Goal: Check status: Check status

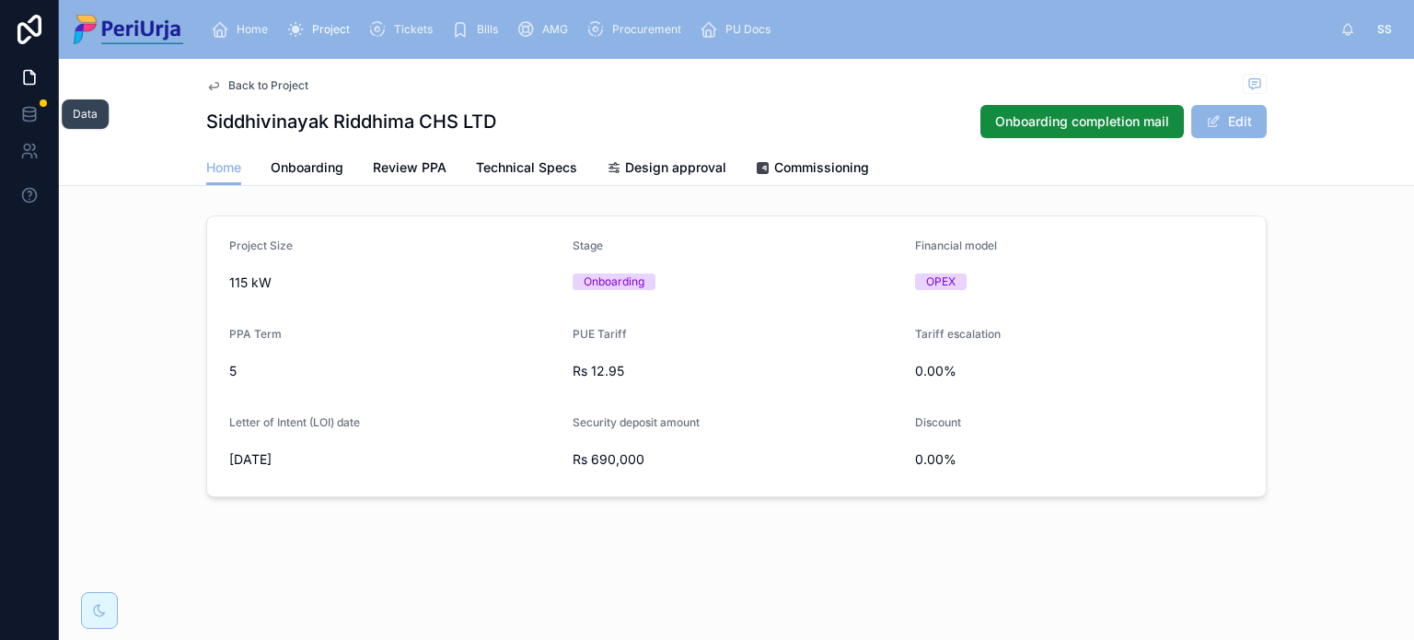
click at [22, 101] on link at bounding box center [29, 114] width 58 height 37
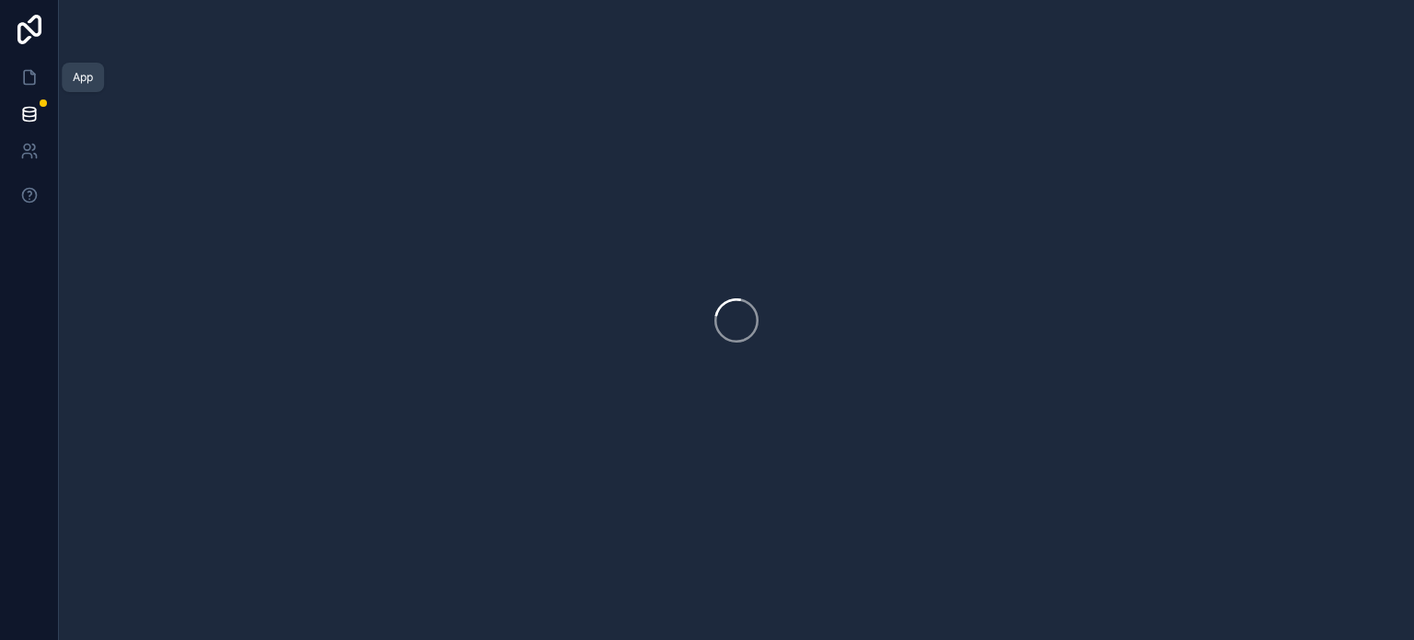
click at [22, 80] on icon at bounding box center [29, 77] width 18 height 18
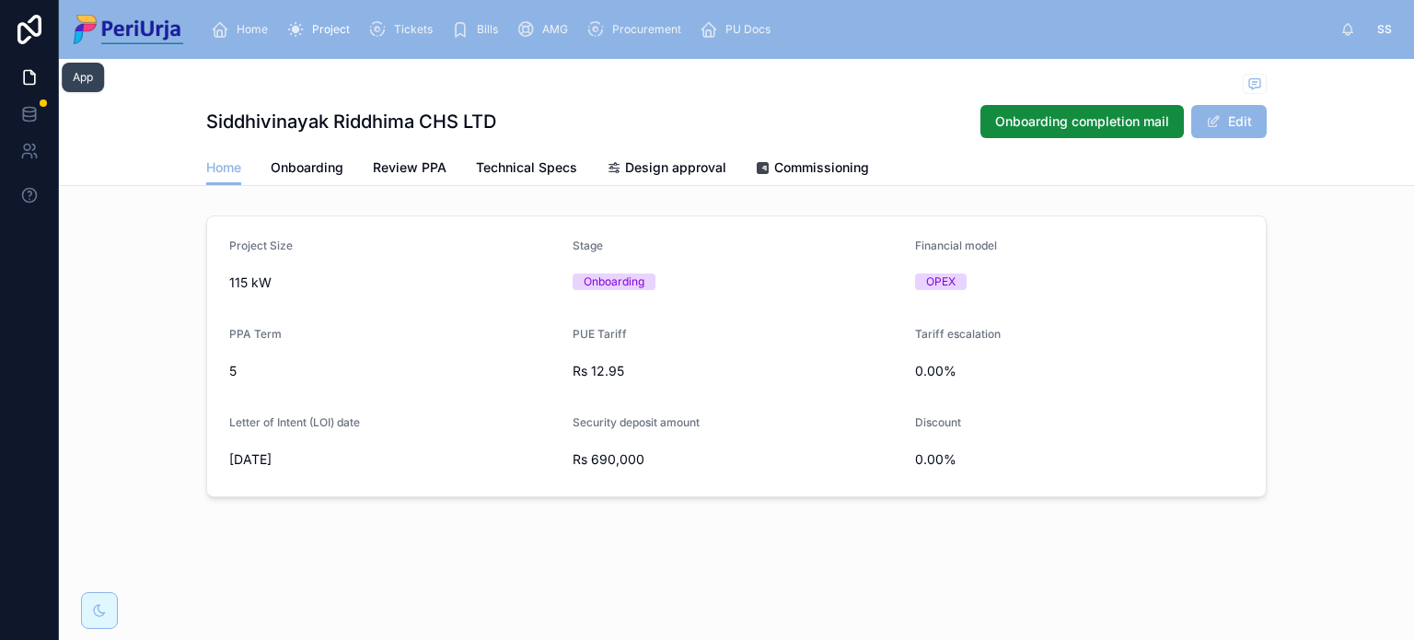
click at [22, 80] on icon at bounding box center [29, 77] width 18 height 18
click at [23, 111] on icon at bounding box center [29, 113] width 12 height 7
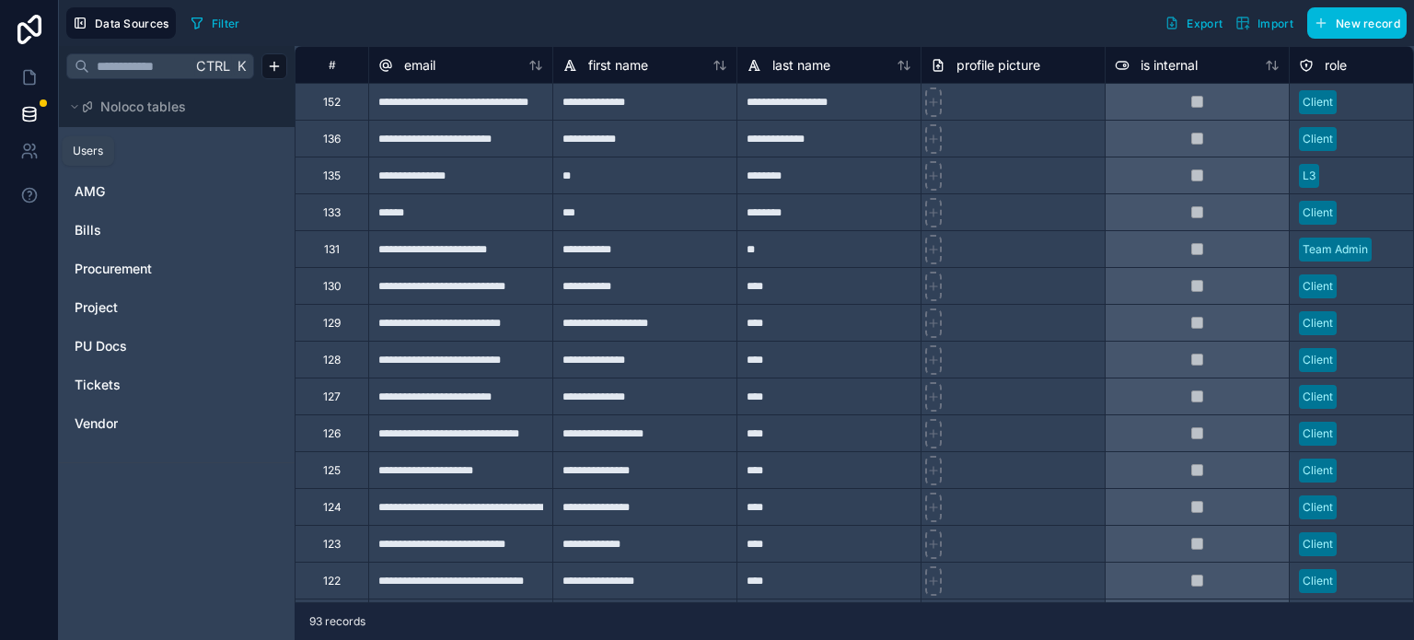
click at [32, 157] on icon at bounding box center [29, 151] width 18 height 18
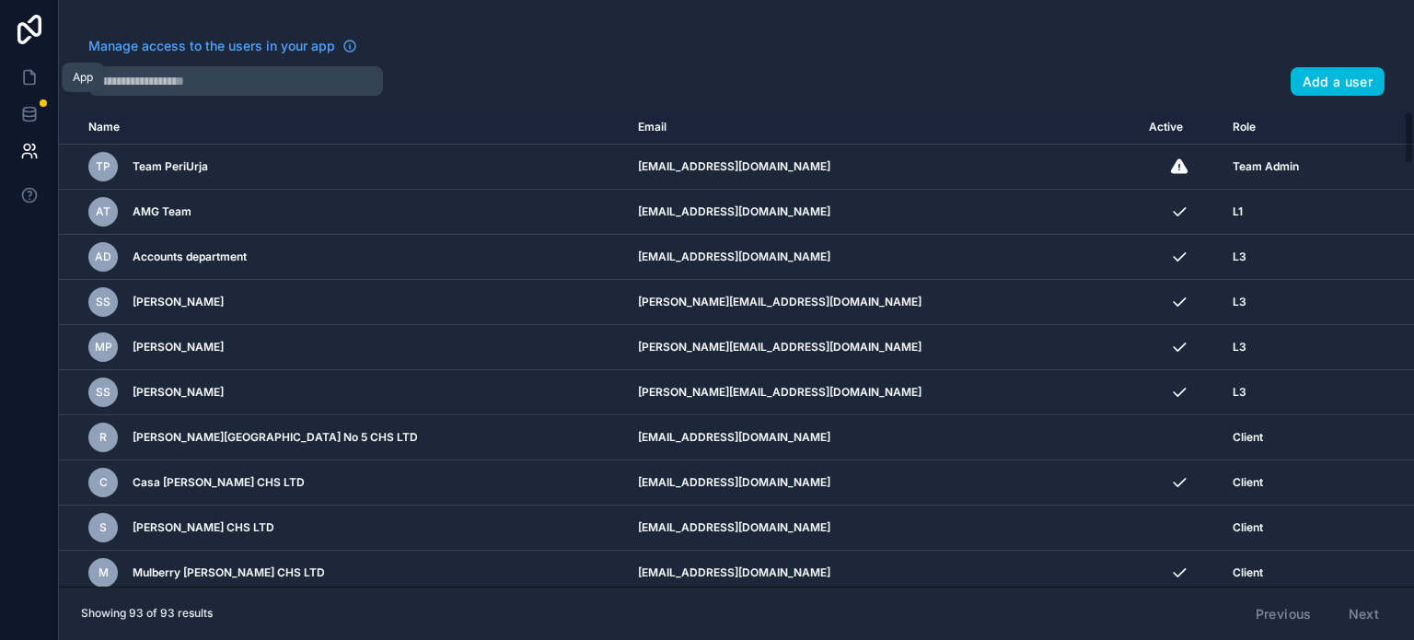
click at [24, 81] on icon at bounding box center [29, 78] width 11 height 14
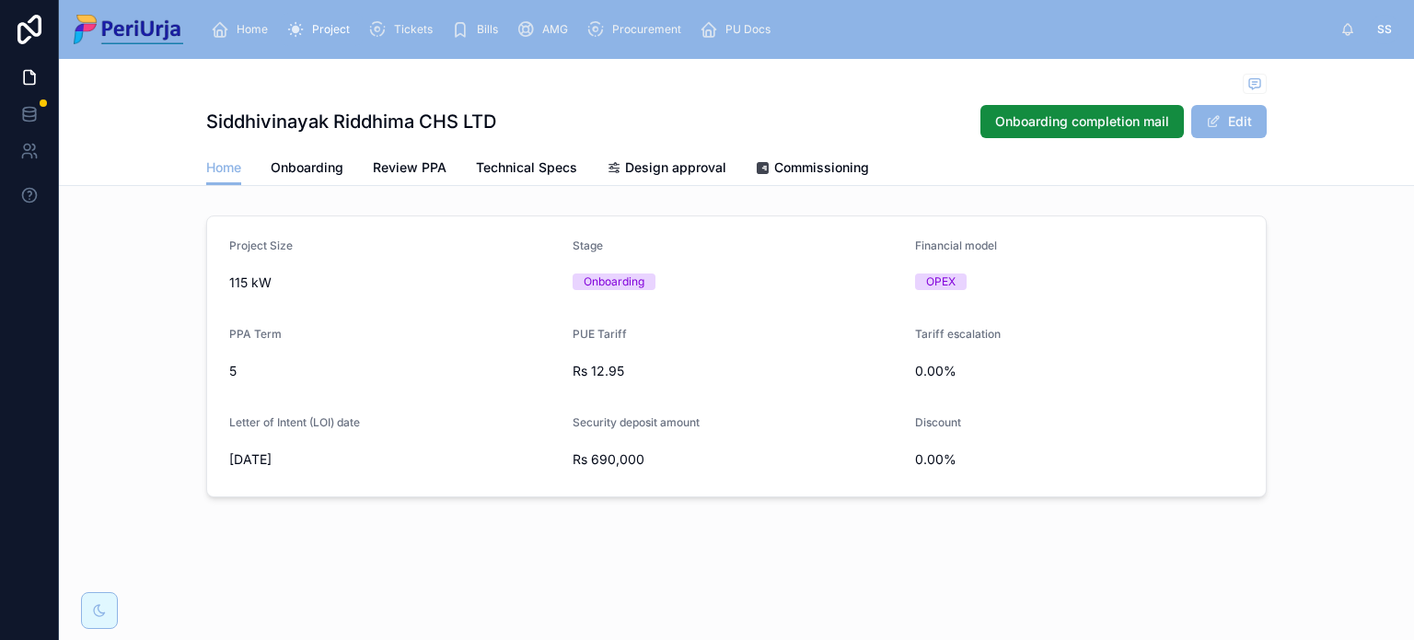
click at [331, 28] on span "Project" at bounding box center [331, 29] width 38 height 15
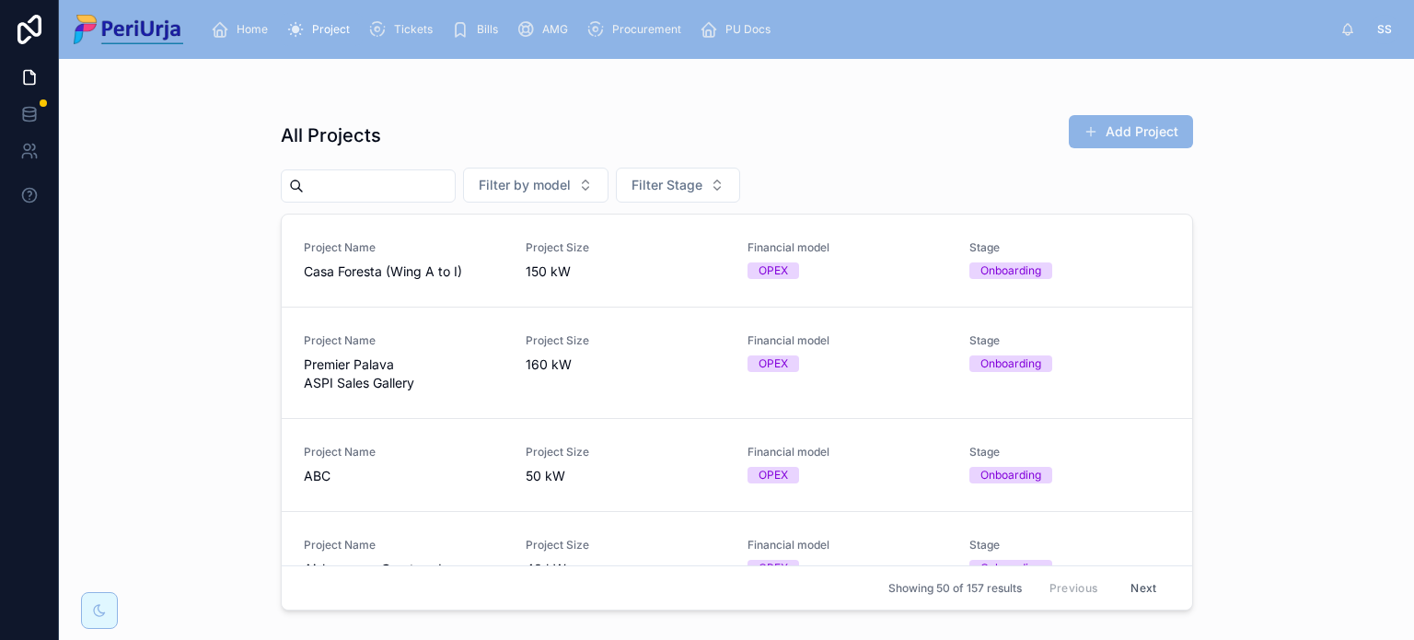
click at [446, 188] on input "text" at bounding box center [379, 186] width 151 height 26
type input "****"
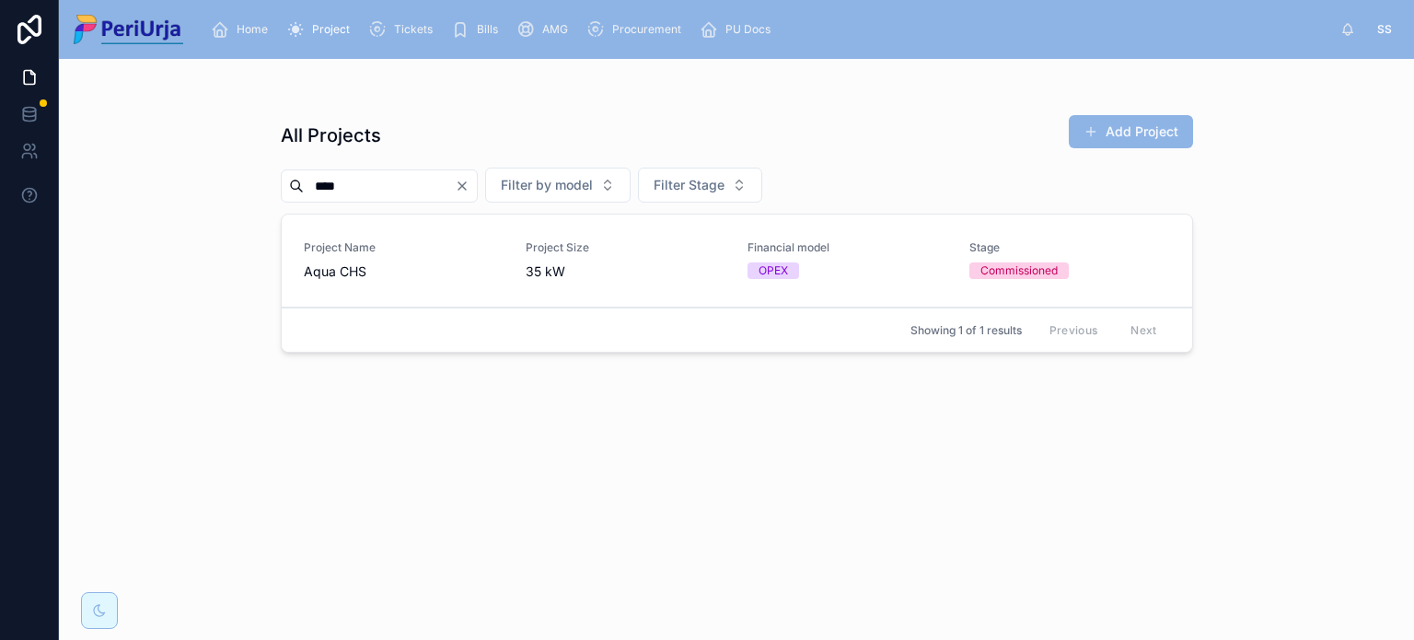
click at [674, 278] on span "35 kW" at bounding box center [626, 271] width 200 height 18
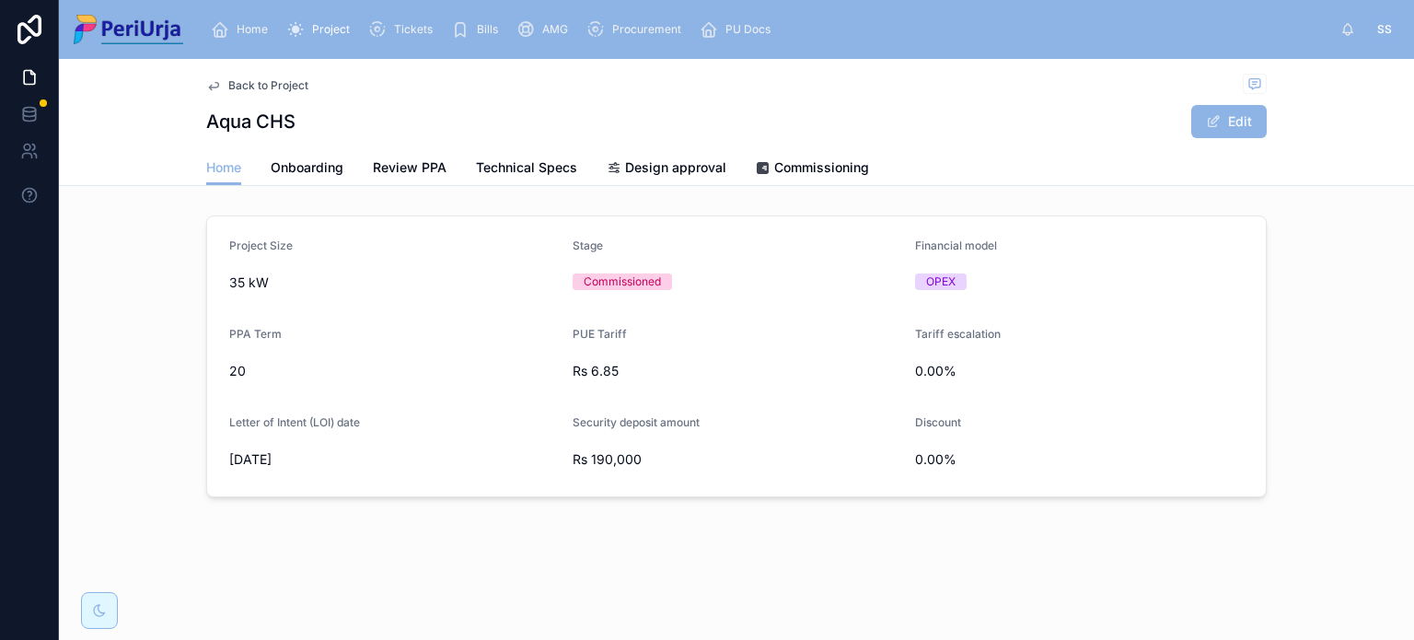
click at [320, 175] on span "Onboarding" at bounding box center [307, 167] width 73 height 18
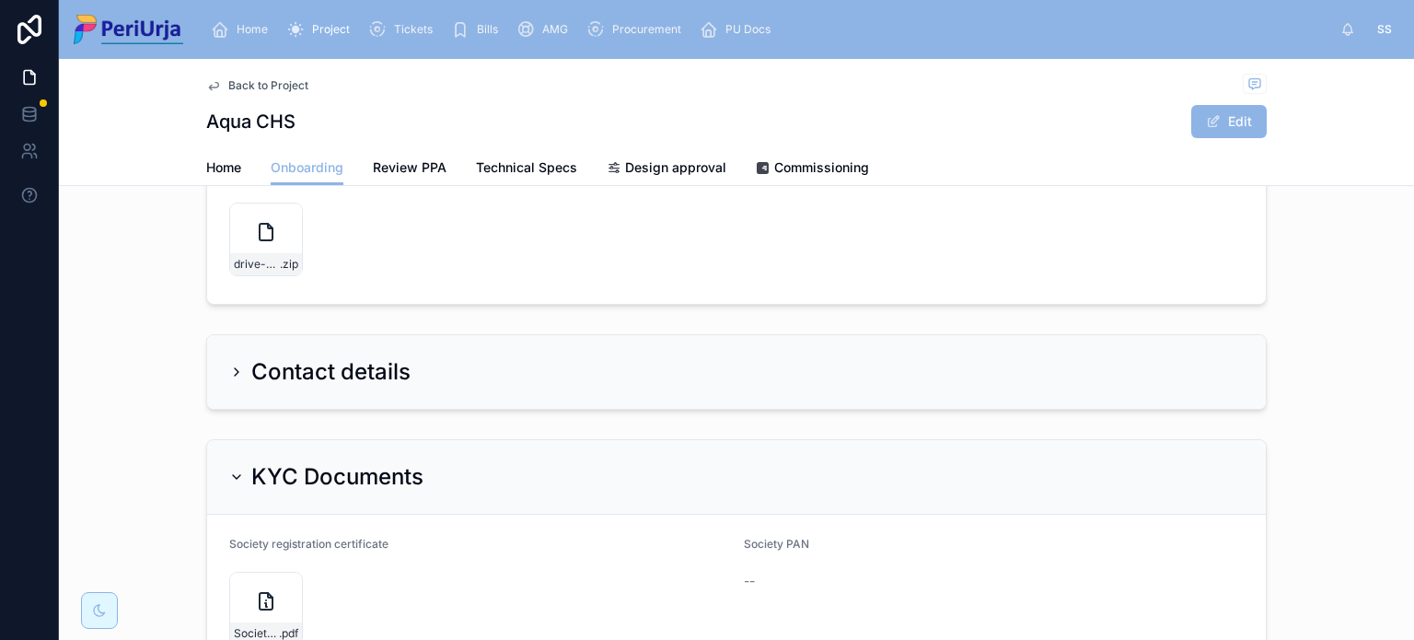
scroll to position [276, 0]
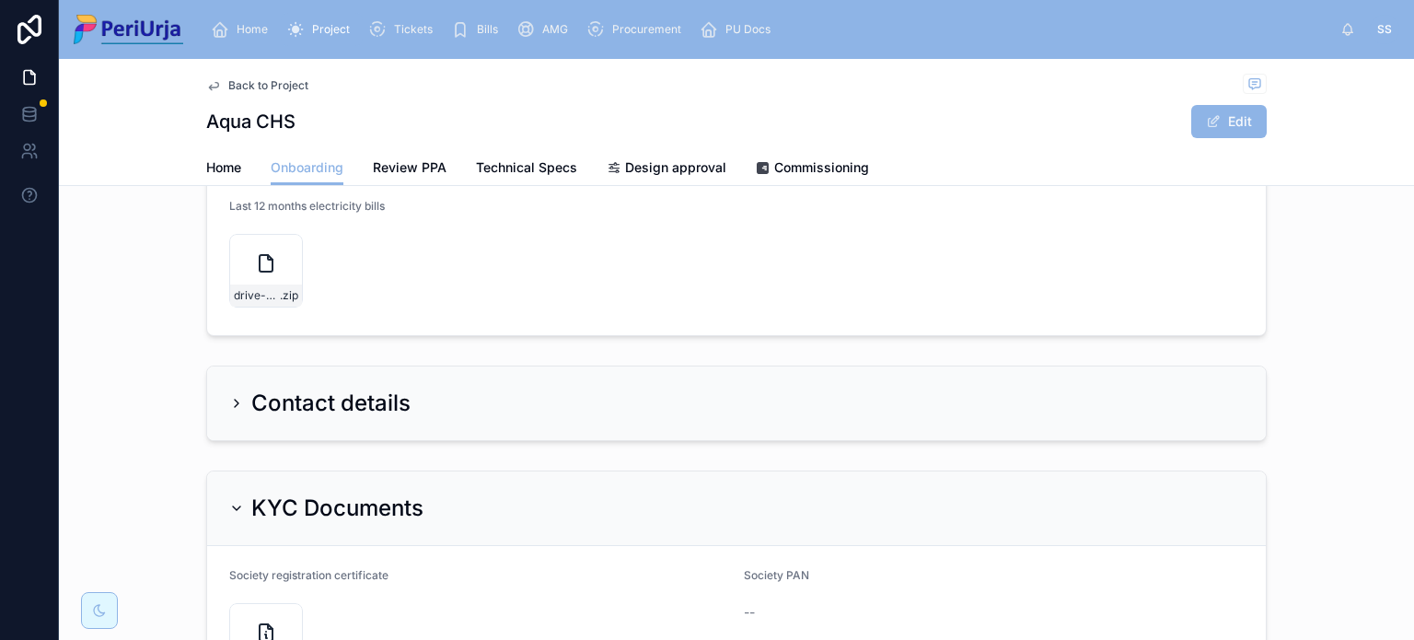
click at [340, 382] on div "Contact details" at bounding box center [736, 403] width 1059 height 74
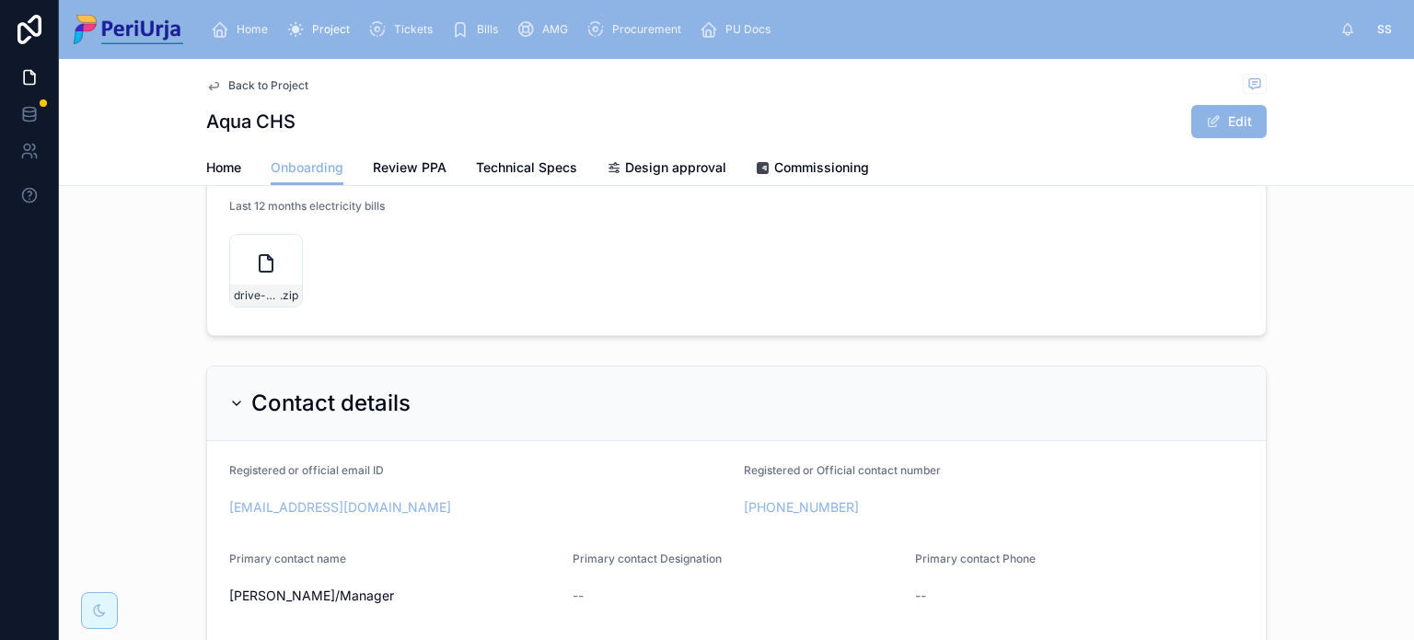
click at [260, 265] on icon at bounding box center [266, 263] width 13 height 17
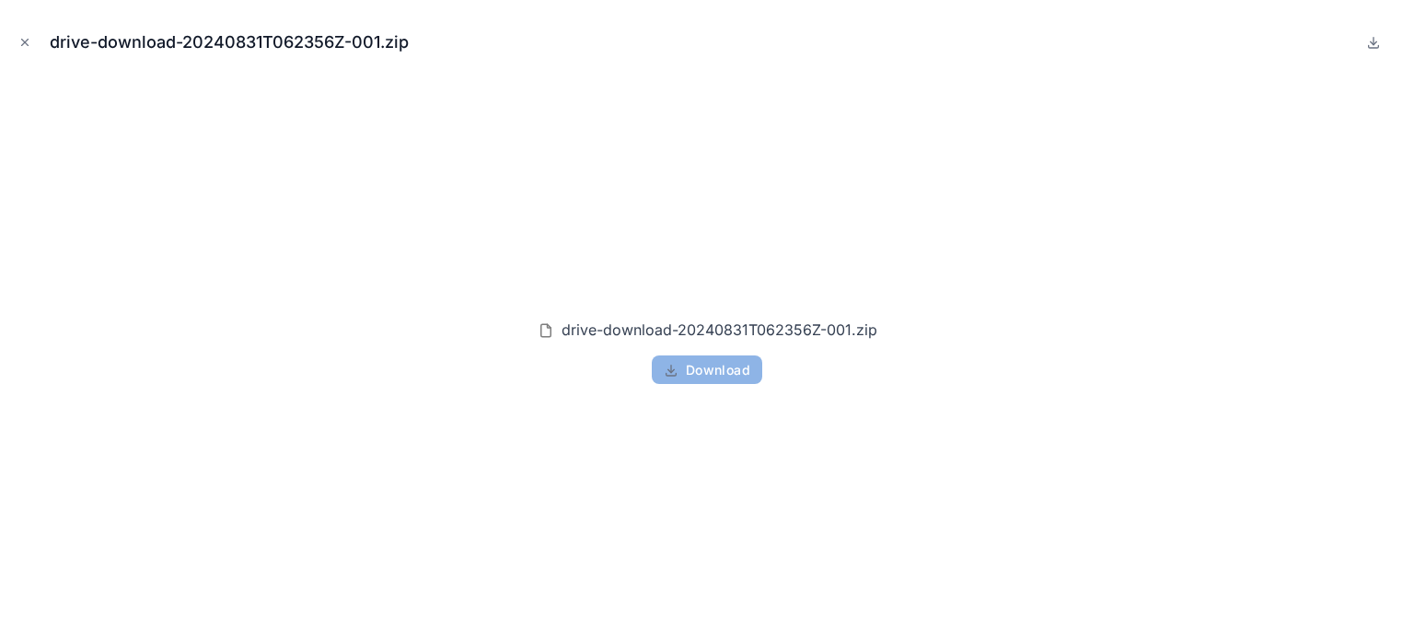
click at [22, 38] on icon "Close modal" at bounding box center [24, 42] width 13 height 13
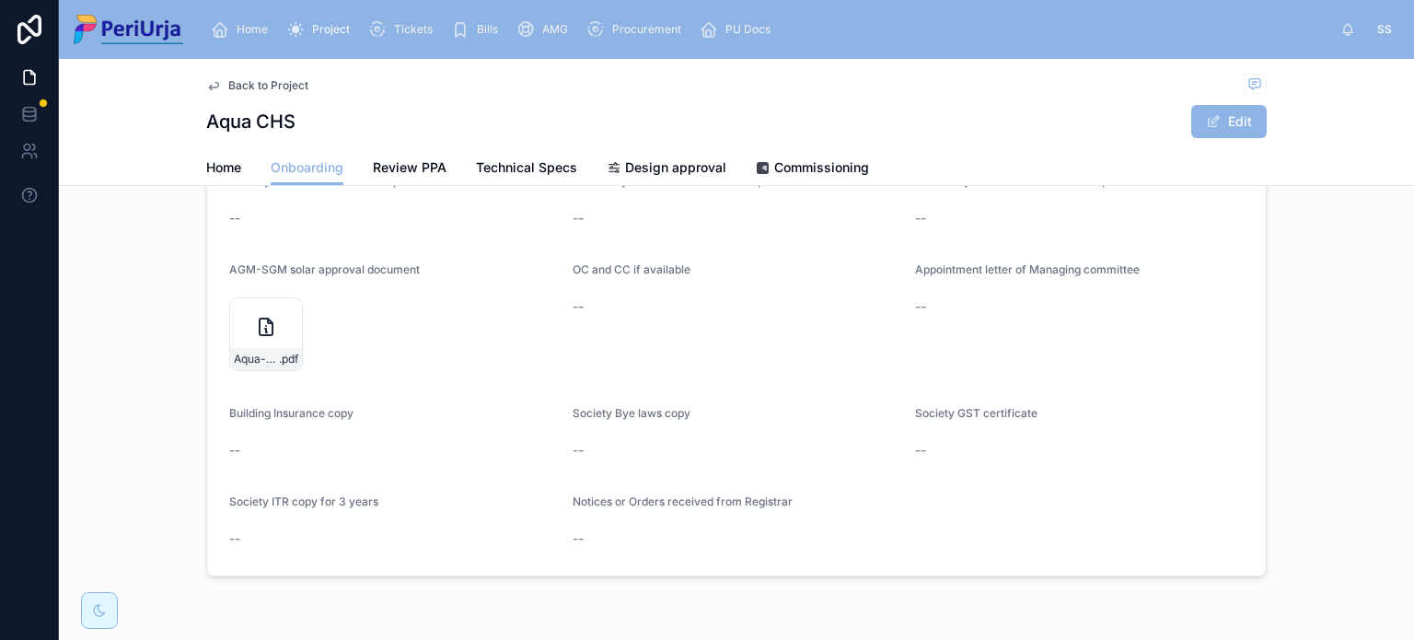
scroll to position [1716, 0]
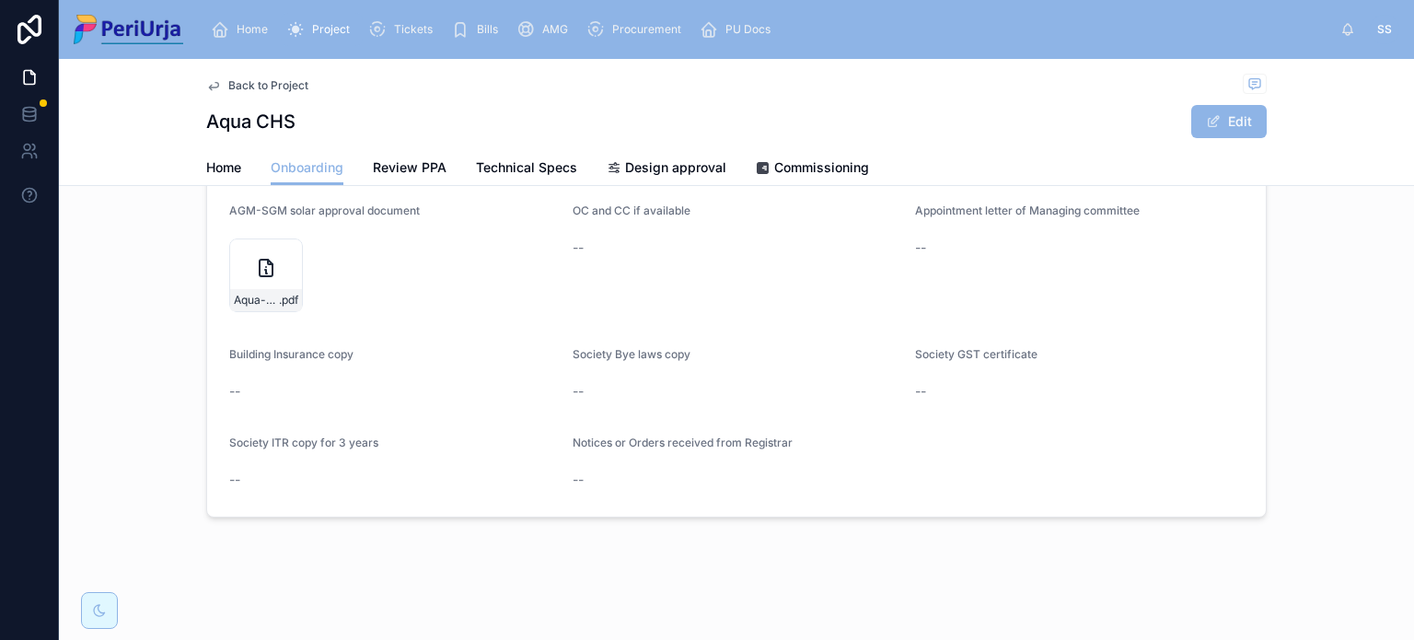
click at [412, 164] on span "Review PPA" at bounding box center [410, 167] width 74 height 18
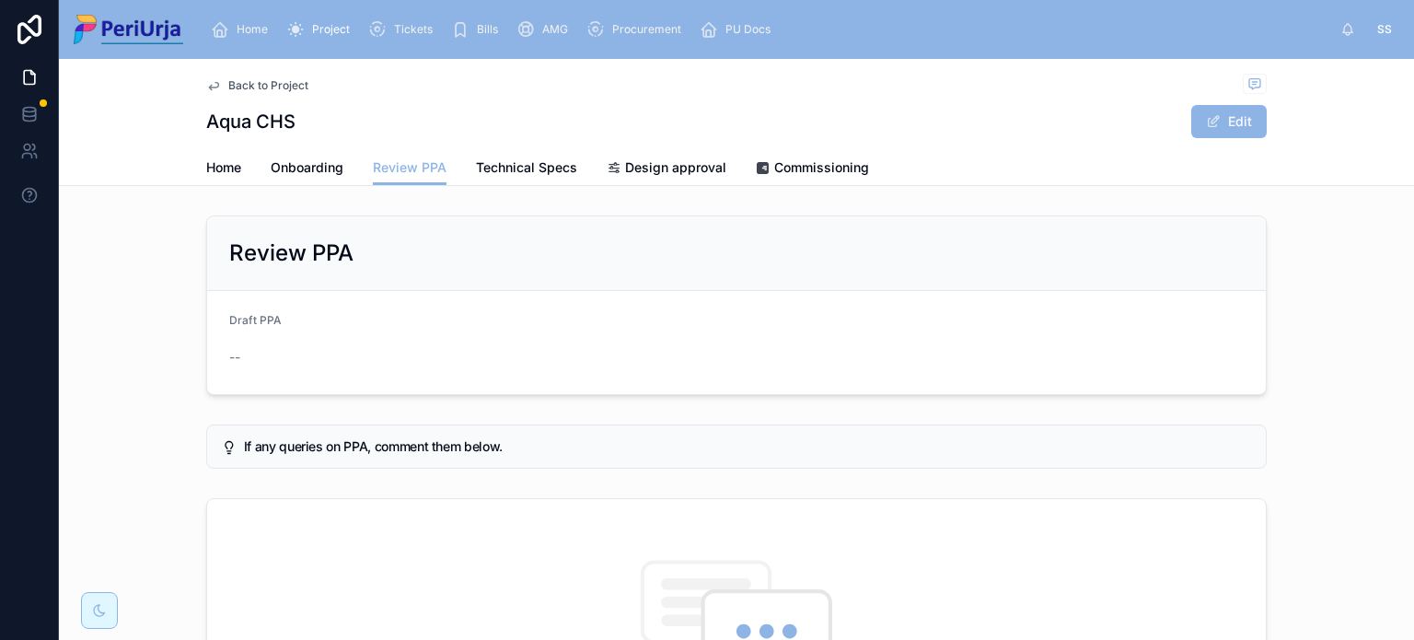
click at [505, 176] on span "Technical Specs" at bounding box center [526, 167] width 101 height 18
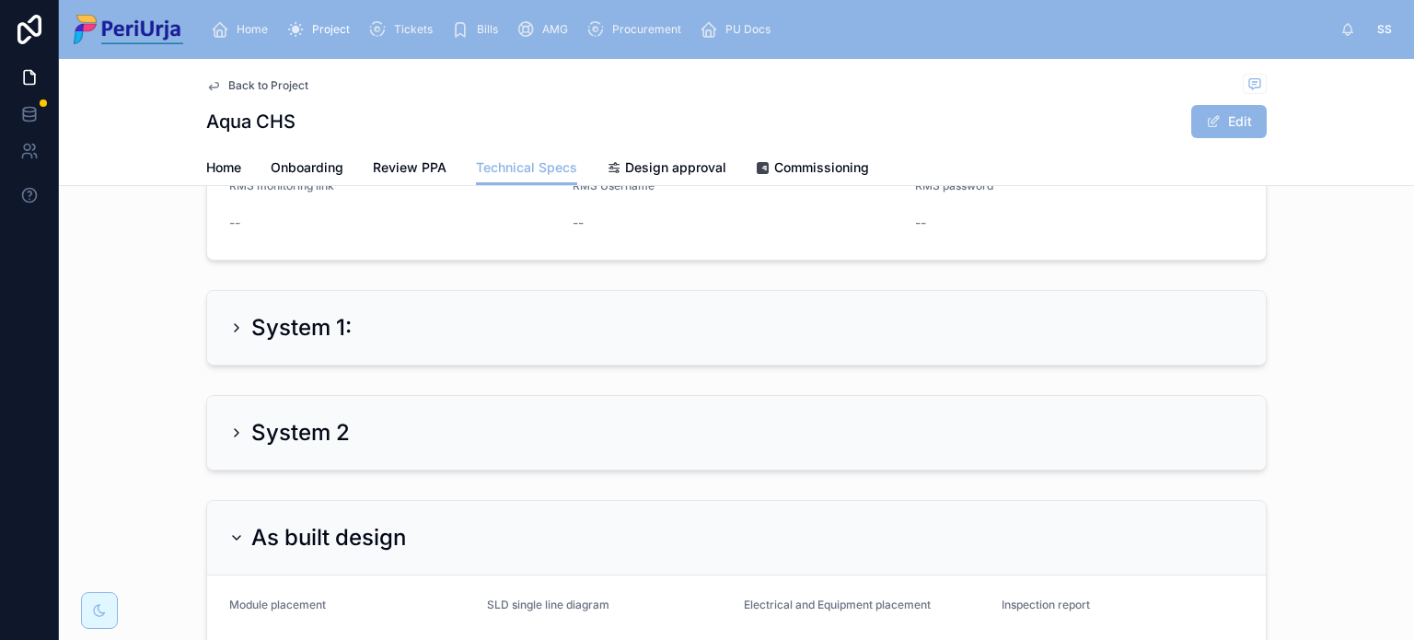
scroll to position [460, 0]
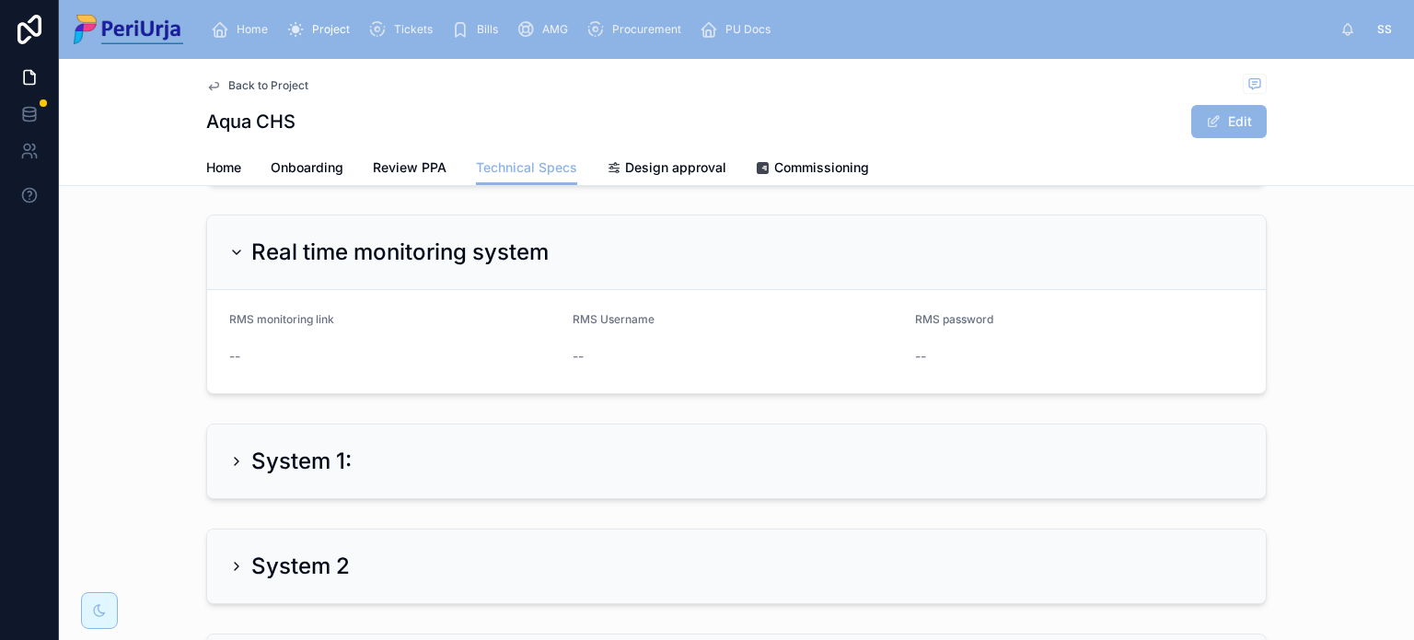
click at [381, 433] on div "System 1:" at bounding box center [736, 461] width 1059 height 74
click at [449, 447] on div "System 1:" at bounding box center [736, 461] width 1015 height 29
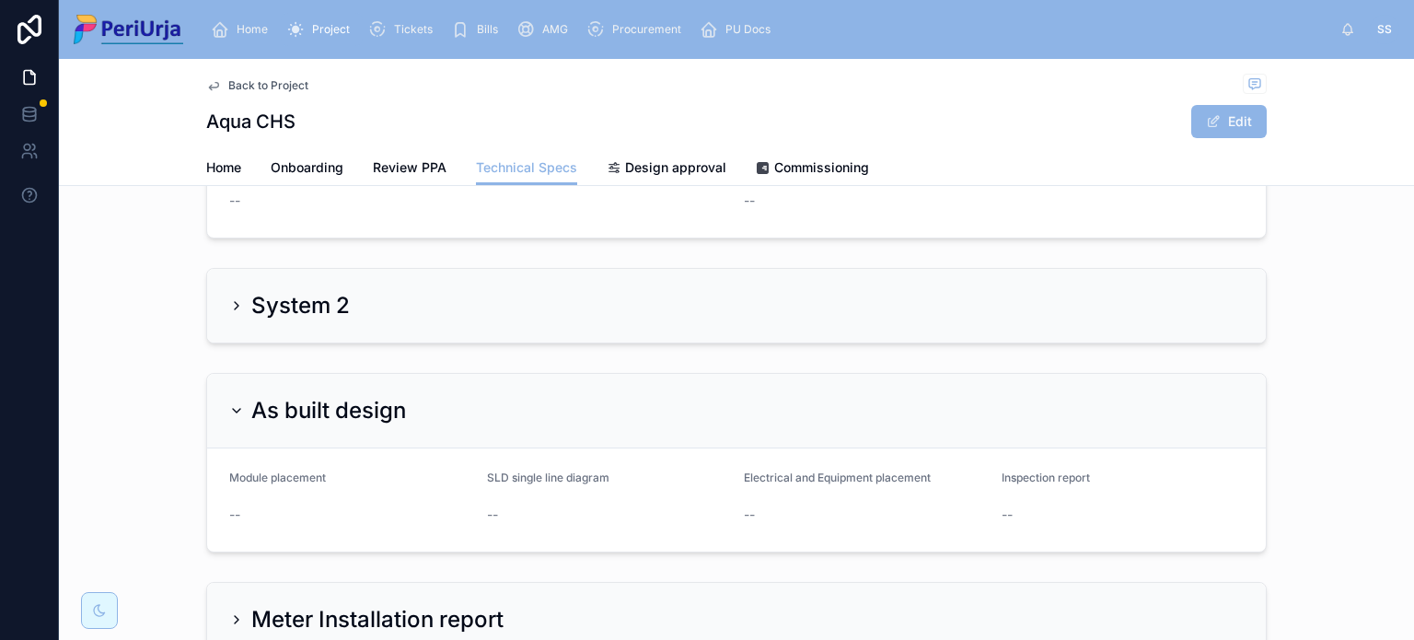
click at [383, 296] on div "System 2" at bounding box center [736, 305] width 1015 height 29
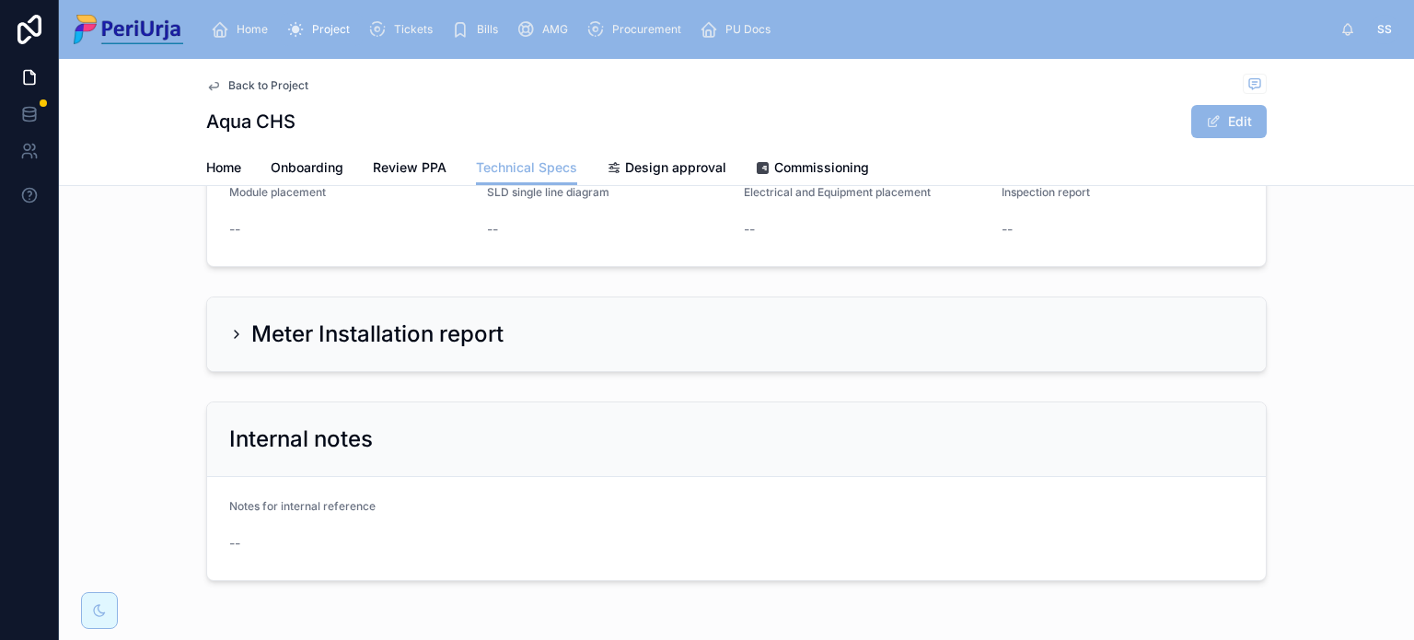
scroll to position [1544, 0]
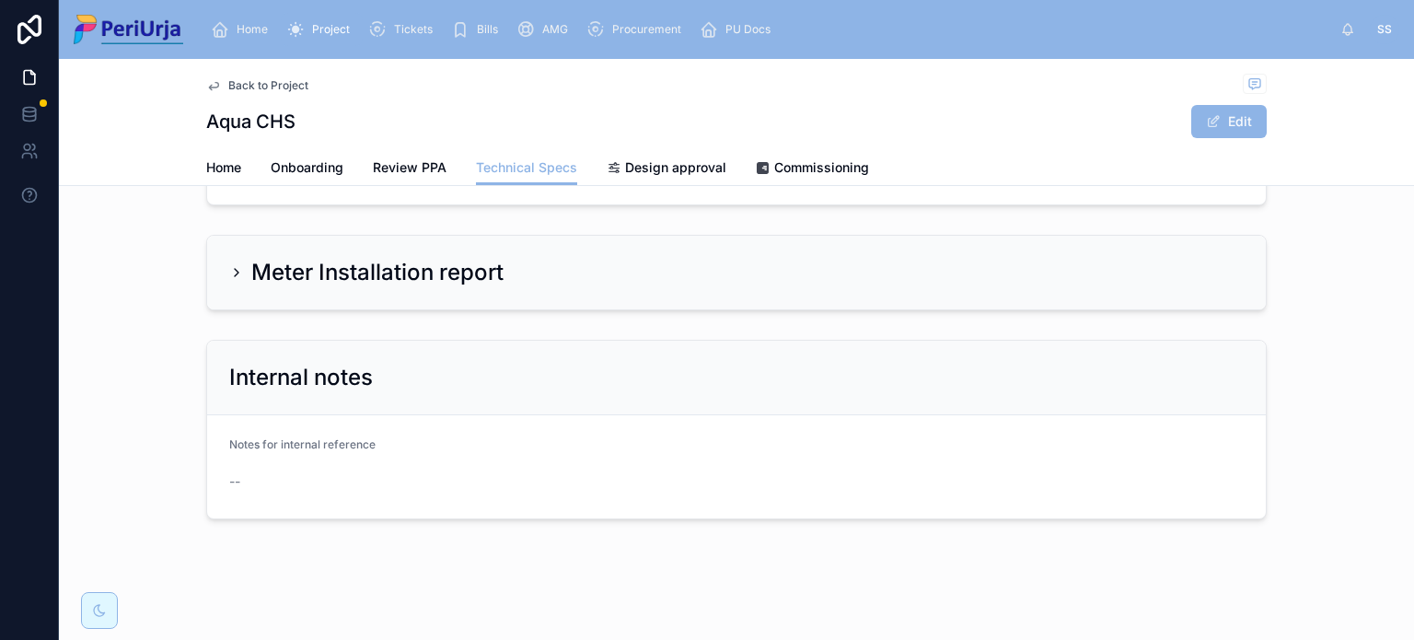
click at [365, 261] on h2 "Meter Installation report" at bounding box center [377, 272] width 252 height 29
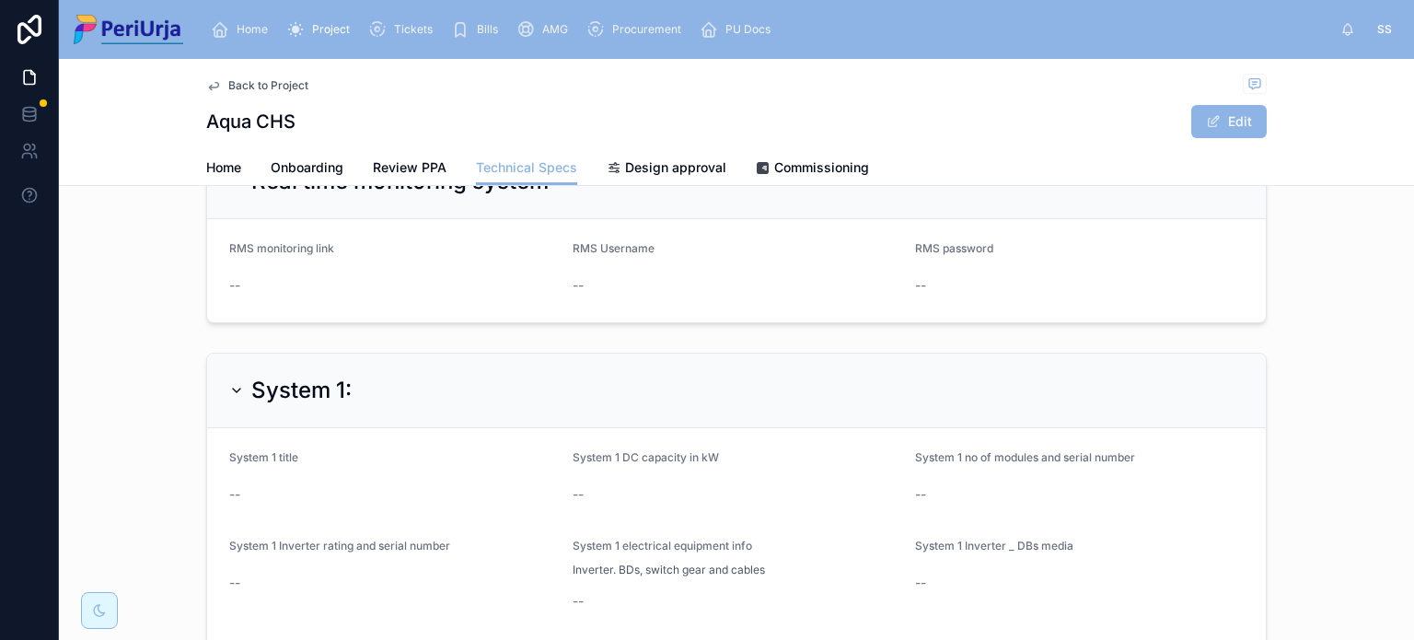
click at [667, 169] on span "Design approval" at bounding box center [675, 167] width 101 height 18
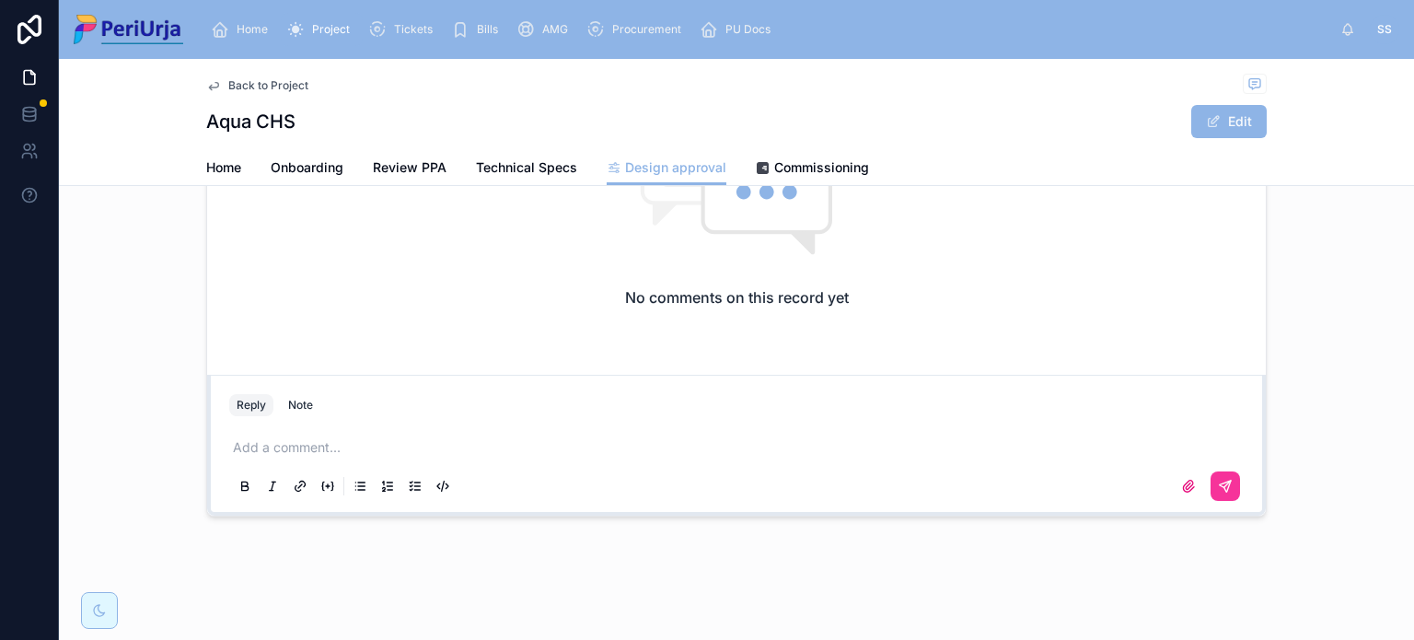
click at [796, 161] on span "Commissioning" at bounding box center [821, 167] width 95 height 18
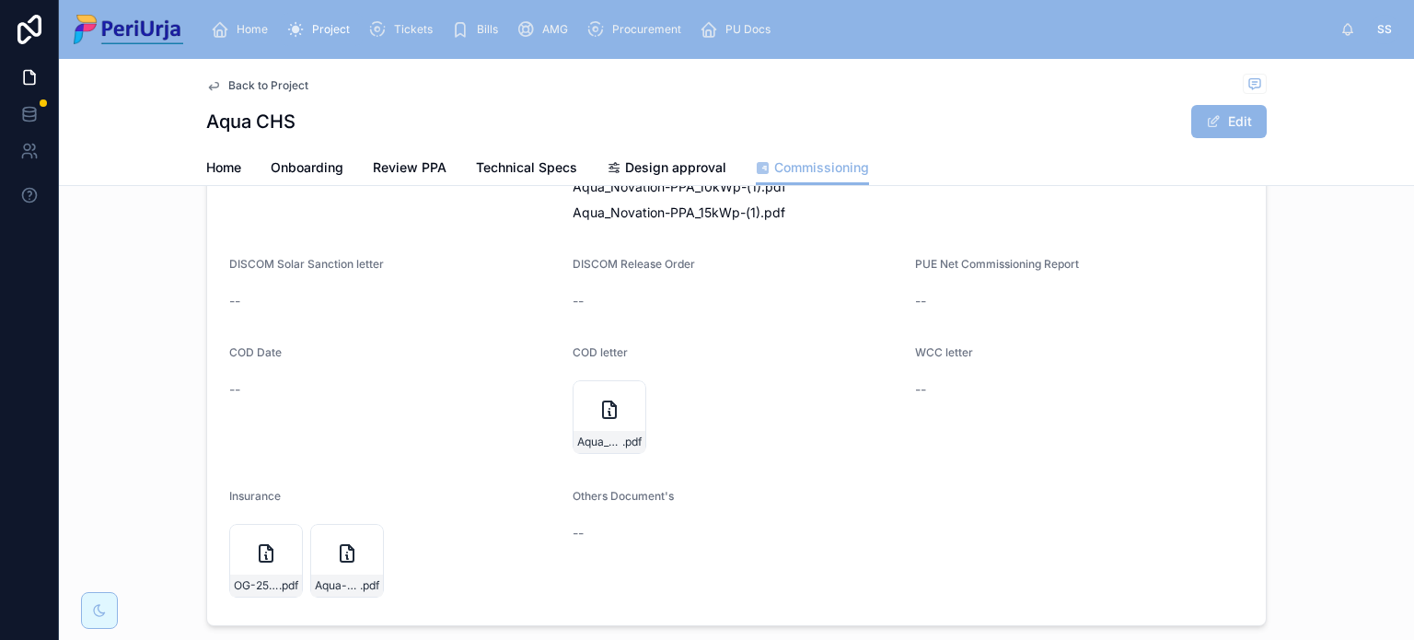
scroll to position [394, 0]
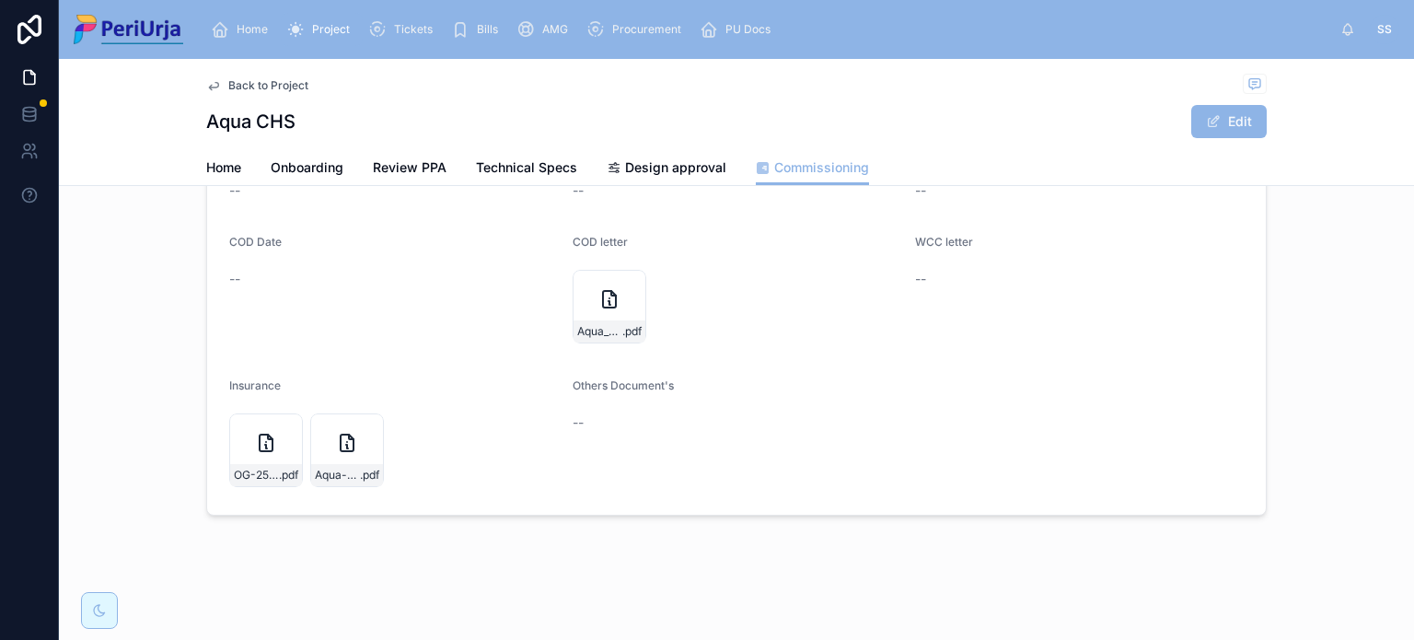
click at [588, 302] on div "Aqua_COD .pdf" at bounding box center [610, 307] width 74 height 74
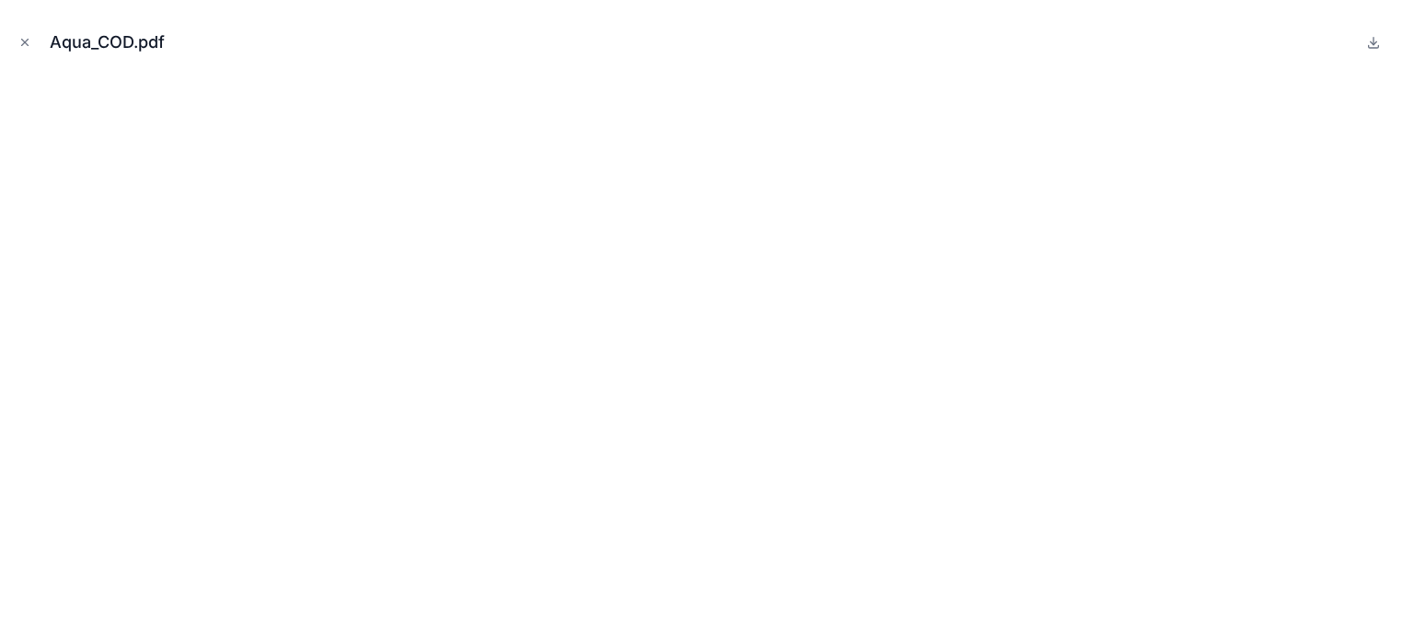
click at [29, 41] on icon "Close modal" at bounding box center [24, 42] width 13 height 13
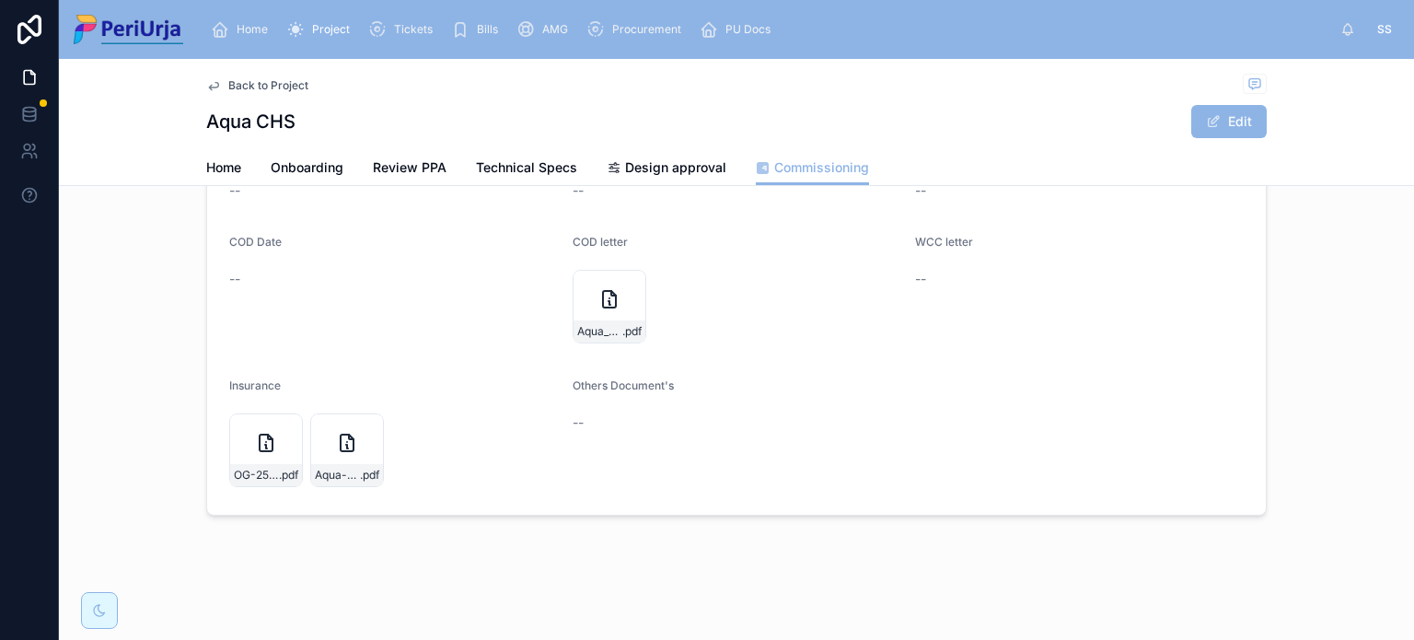
click at [661, 164] on span "Design approval" at bounding box center [675, 167] width 101 height 18
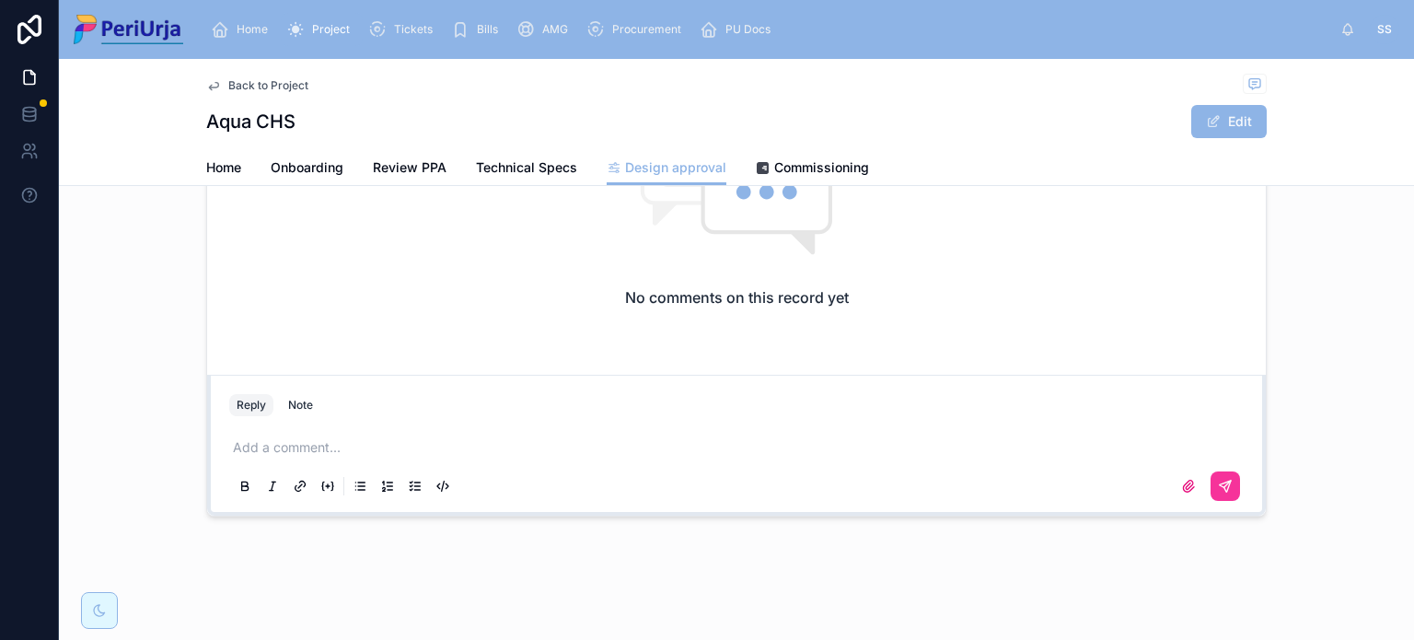
click at [794, 181] on link "Commissioning" at bounding box center [812, 169] width 113 height 37
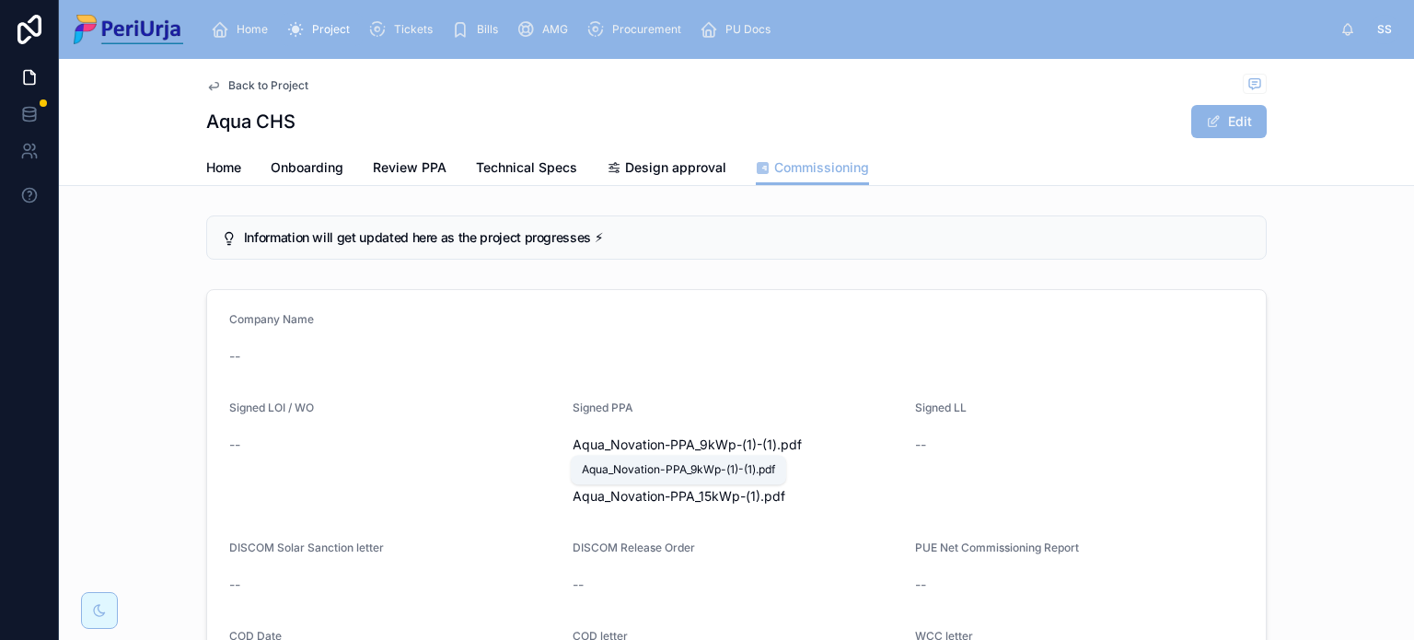
scroll to position [368, 0]
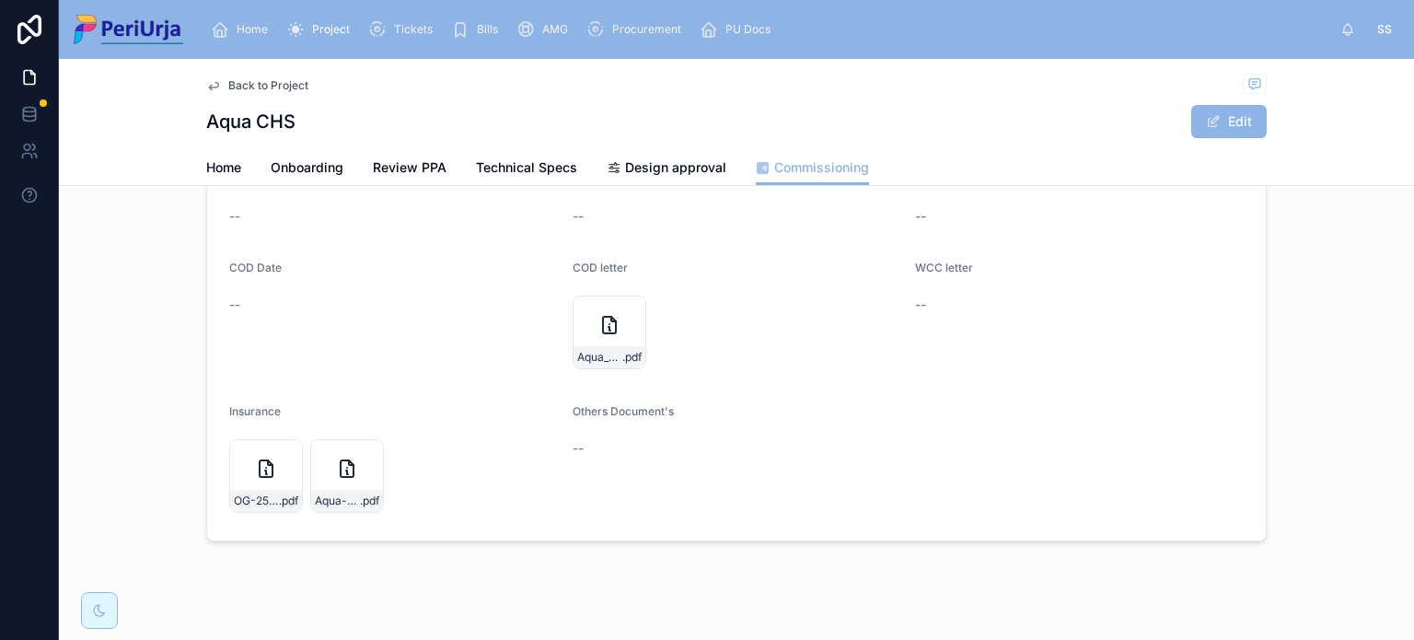
click at [589, 320] on div "Aqua_COD .pdf" at bounding box center [610, 333] width 74 height 74
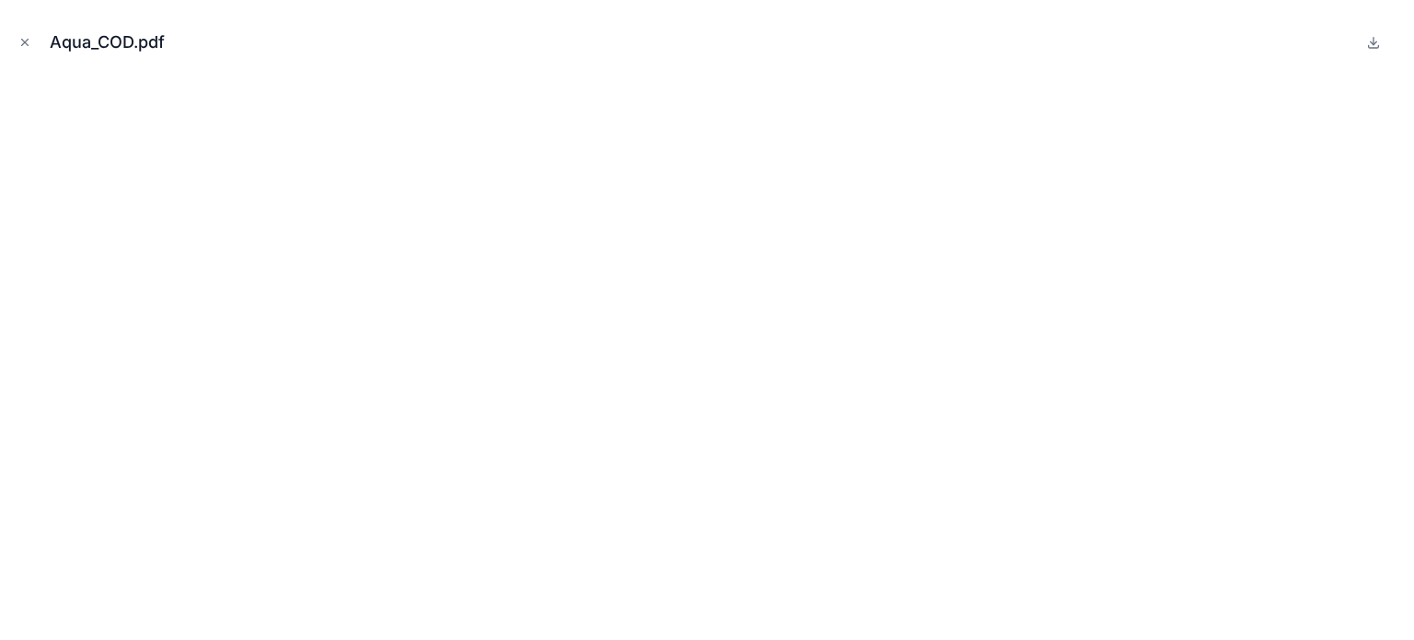
click at [32, 45] on button "Close modal" at bounding box center [25, 42] width 20 height 20
